Goal: Communication & Community: Answer question/provide support

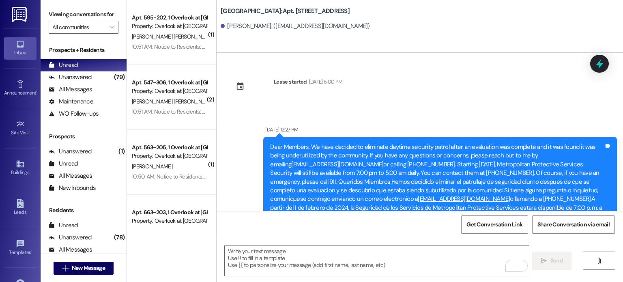
scroll to position [15601, 0]
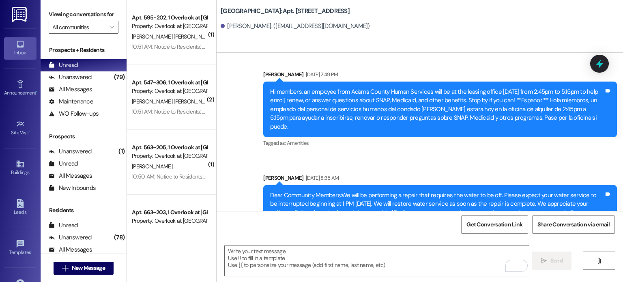
click at [18, 16] on img at bounding box center [20, 14] width 17 height 15
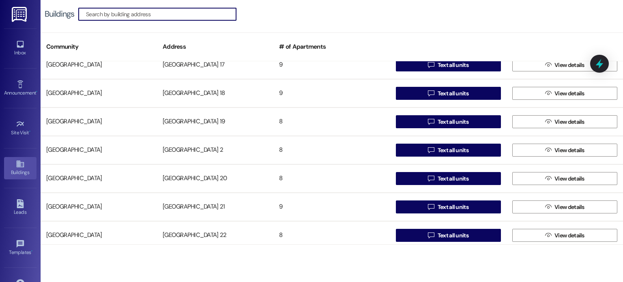
scroll to position [324, 0]
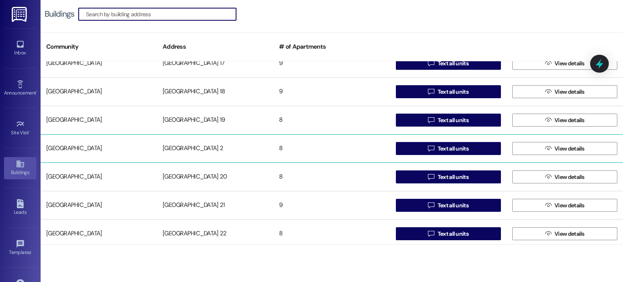
click at [197, 149] on div "[GEOGRAPHIC_DATA] 2" at bounding box center [215, 148] width 116 height 16
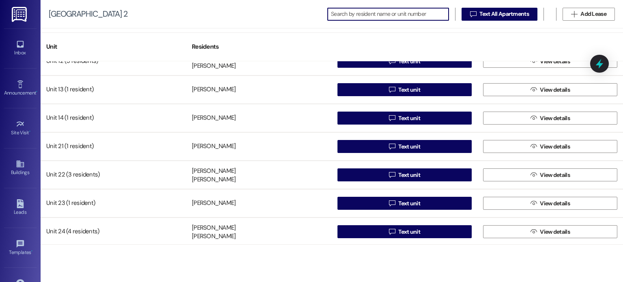
scroll to position [44, 0]
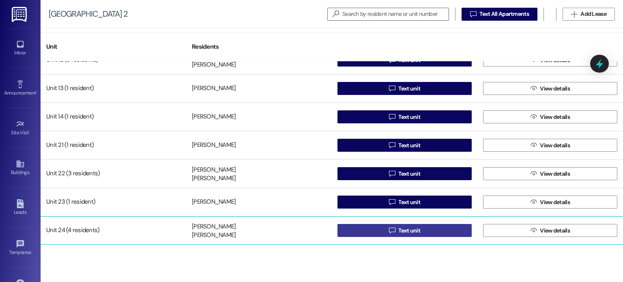
click at [392, 229] on icon "" at bounding box center [392, 230] width 6 height 6
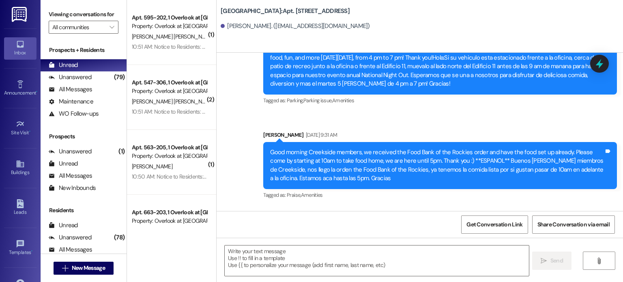
scroll to position [10968, 0]
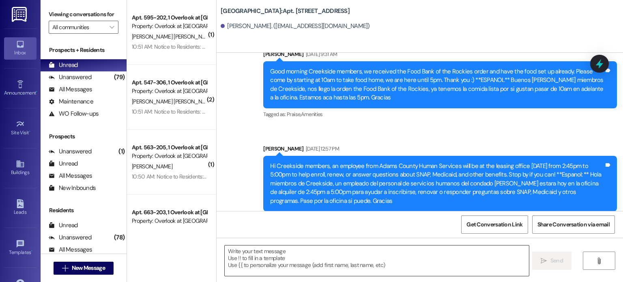
click at [261, 257] on textarea at bounding box center [377, 260] width 304 height 30
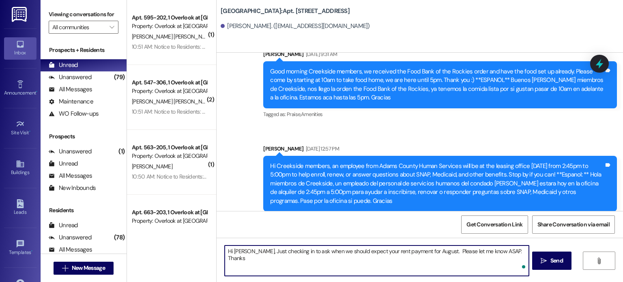
type textarea "Hi [PERSON_NAME], Just checking in to ask when we should expect your rent payme…"
